Goal: Task Accomplishment & Management: Use online tool/utility

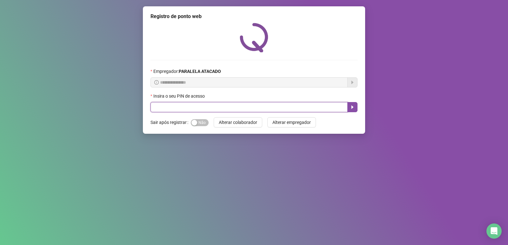
click at [222, 108] on input "text" at bounding box center [248, 107] width 197 height 10
type input "*****"
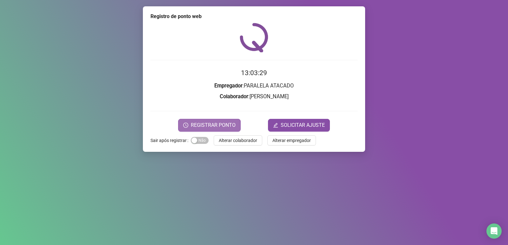
click at [213, 129] on button "REGISTRAR PONTO" at bounding box center [209, 125] width 63 height 13
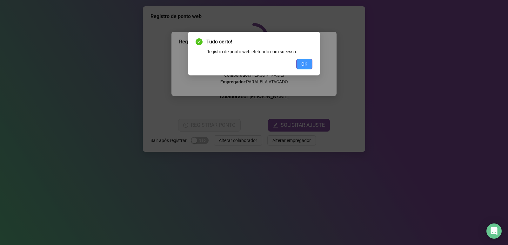
click at [310, 63] on button "OK" at bounding box center [304, 64] width 16 height 10
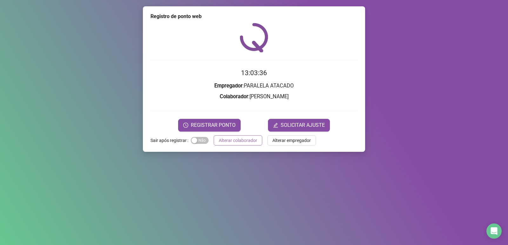
click at [233, 141] on span "Alterar colaborador" at bounding box center [238, 140] width 38 height 7
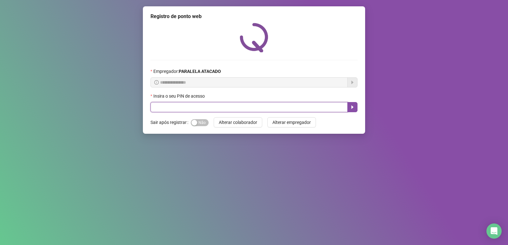
click at [181, 108] on input "text" at bounding box center [248, 107] width 197 height 10
type input "*****"
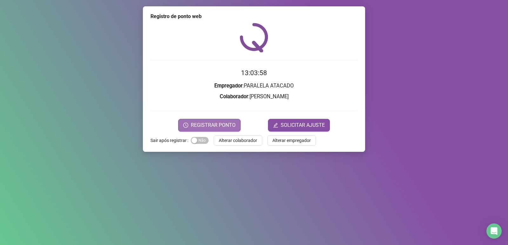
click at [208, 124] on span "REGISTRAR PONTO" at bounding box center [213, 126] width 45 height 8
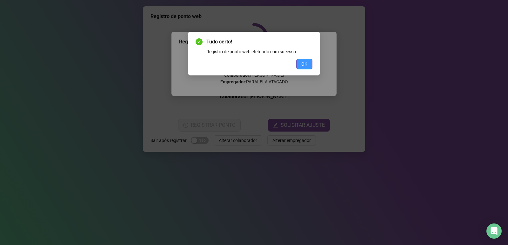
click at [307, 63] on span "OK" at bounding box center [304, 64] width 6 height 7
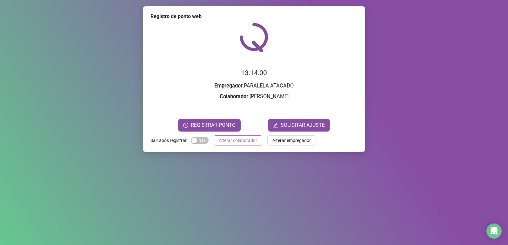
click at [224, 141] on span "Alterar colaborador" at bounding box center [238, 140] width 38 height 7
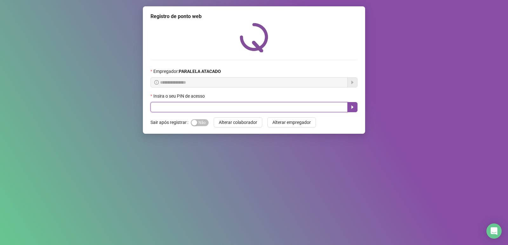
click at [231, 104] on input "text" at bounding box center [248, 107] width 197 height 10
type input "*****"
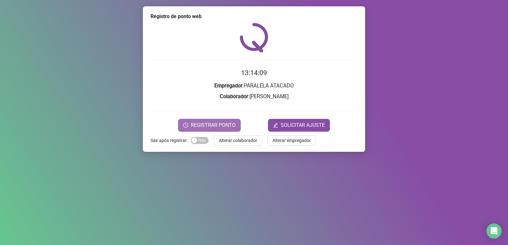
click at [202, 125] on span "REGISTRAR PONTO" at bounding box center [213, 126] width 45 height 8
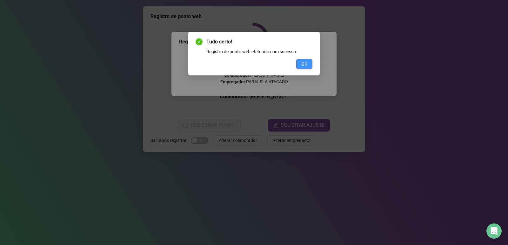
click at [308, 66] on button "OK" at bounding box center [304, 64] width 16 height 10
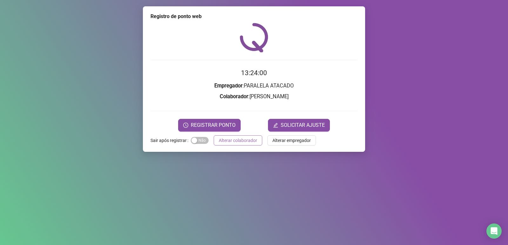
click at [234, 141] on span "Alterar colaborador" at bounding box center [238, 140] width 38 height 7
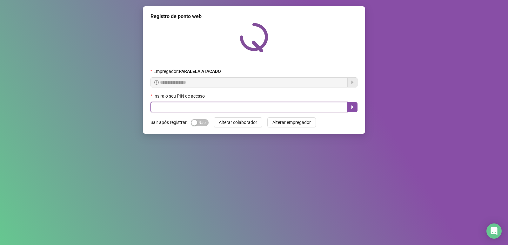
click at [244, 104] on input "text" at bounding box center [248, 107] width 197 height 10
type input "*****"
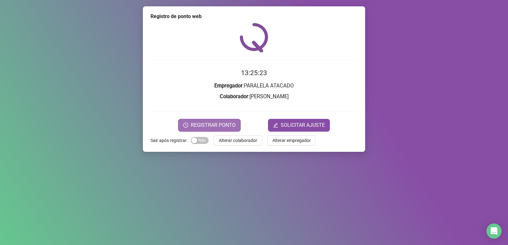
drag, startPoint x: 229, startPoint y: 122, endPoint x: 232, endPoint y: 126, distance: 5.0
click at [232, 125] on span "REGISTRAR PONTO" at bounding box center [213, 126] width 45 height 8
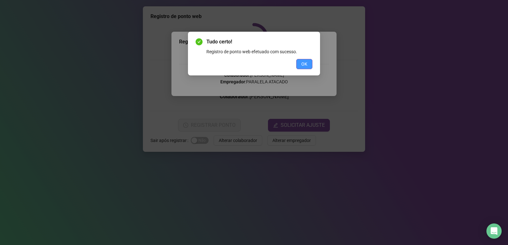
drag, startPoint x: 302, startPoint y: 58, endPoint x: 302, endPoint y: 62, distance: 3.5
click at [302, 61] on div "Tudo certo! Registro de ponto web efetuado com sucesso. OK" at bounding box center [254, 53] width 117 height 31
click at [302, 62] on span "OK" at bounding box center [304, 64] width 6 height 7
